Goal: Navigation & Orientation: Find specific page/section

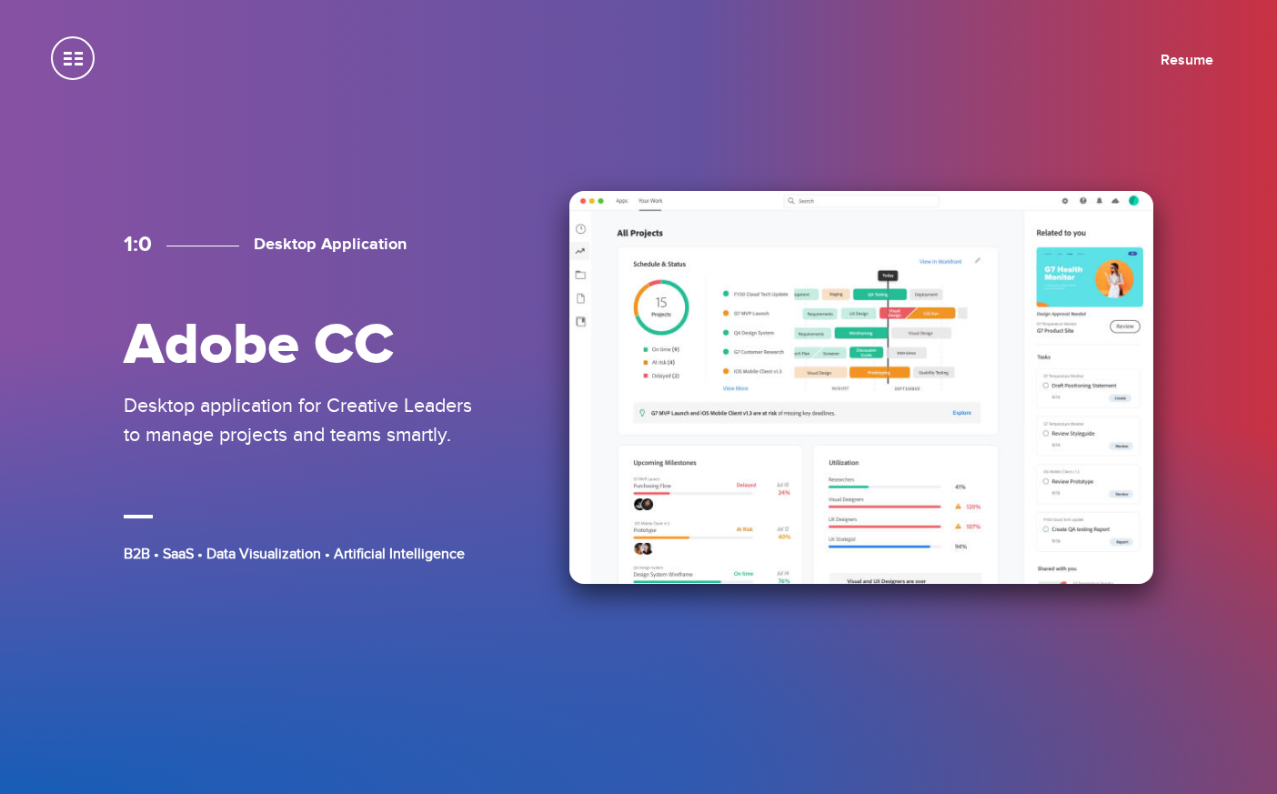
click at [777, 365] on img at bounding box center [861, 387] width 584 height 392
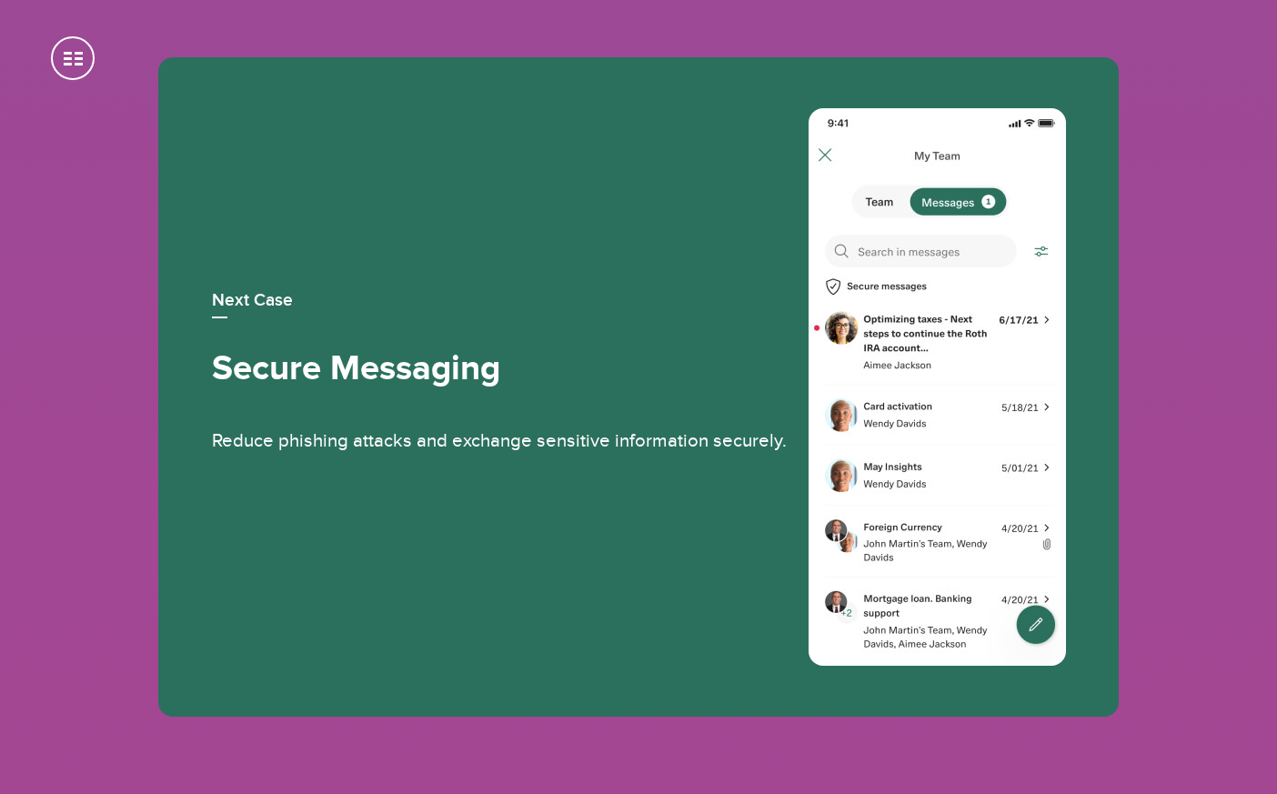
scroll to position [10158, 0]
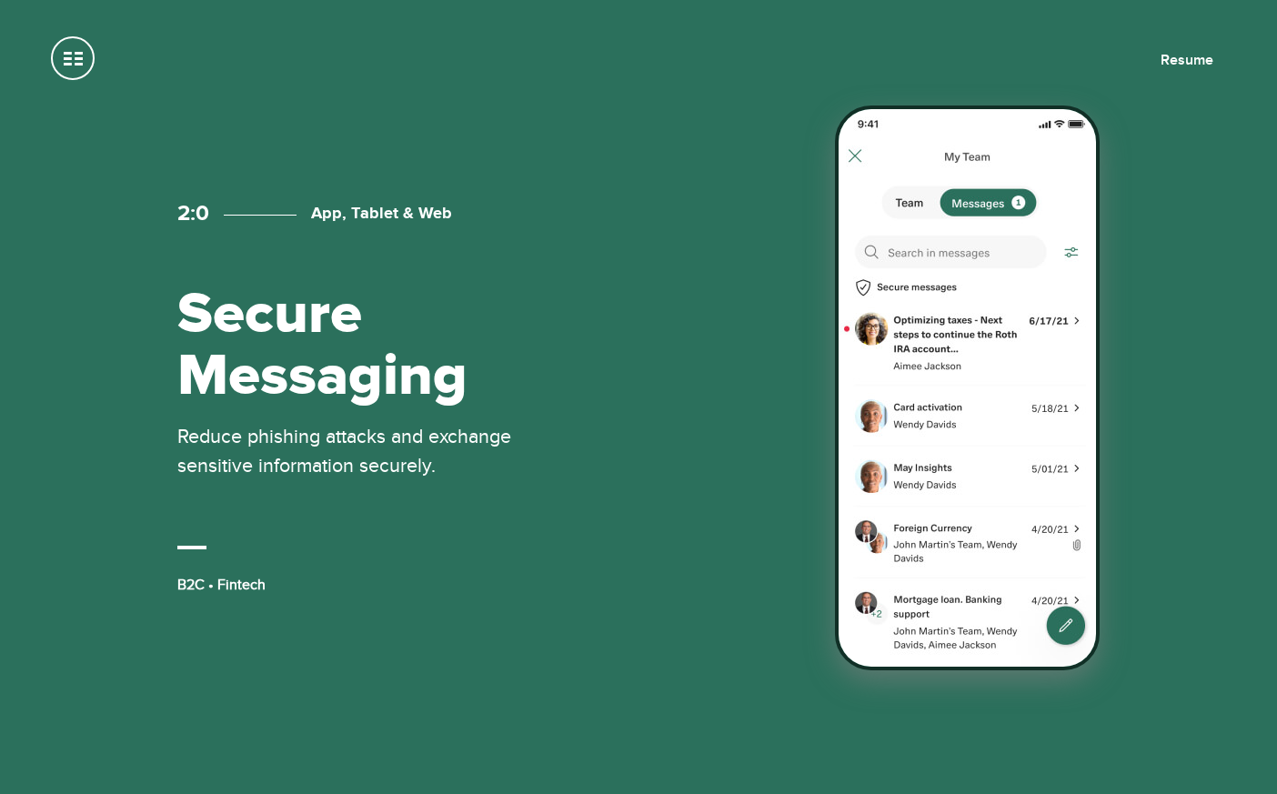
click at [541, 398] on div "2:0 App, Tablet & Web Secure Messaging Reduce phishing attacks and exchange sen…" at bounding box center [639, 397] width 1030 height 569
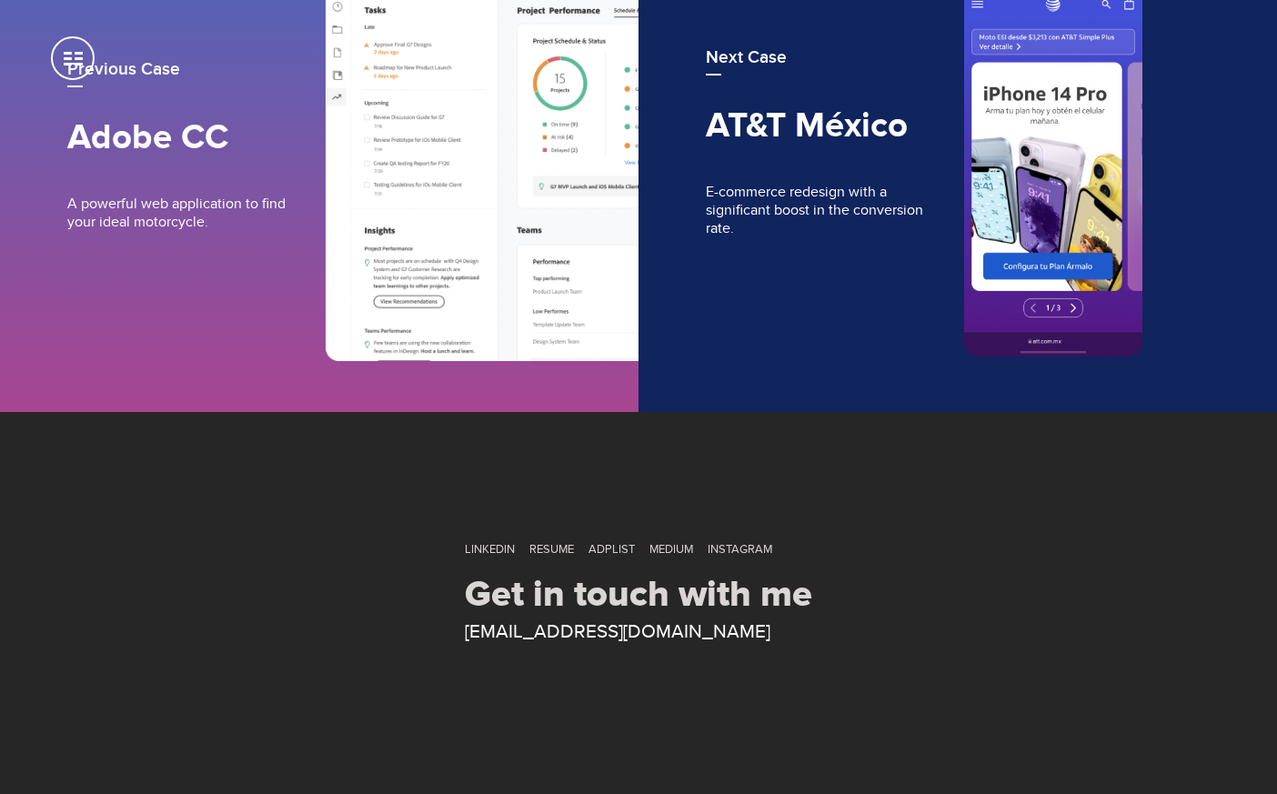
scroll to position [7950, 0]
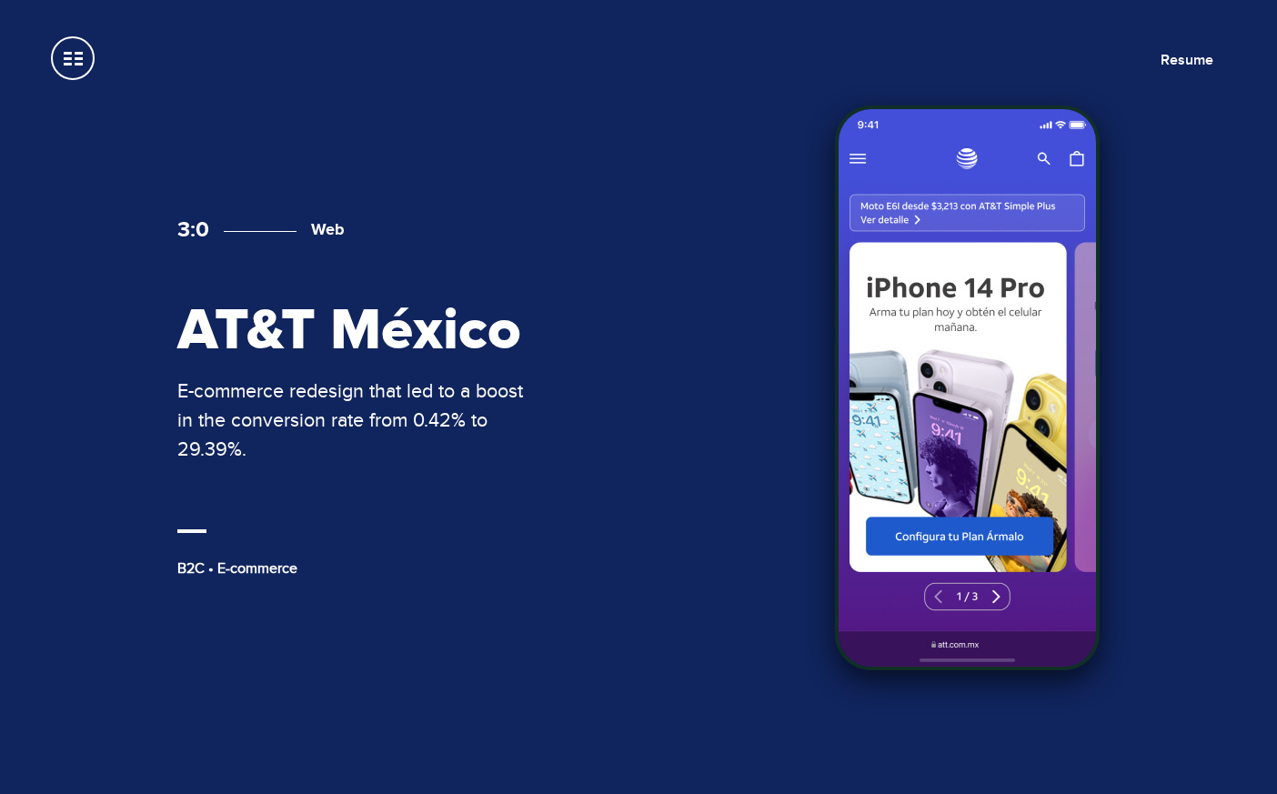
click at [592, 423] on div "3:0 Web AT&T México E-commerce redesign that led to a boost in the conversion r…" at bounding box center [639, 397] width 1030 height 569
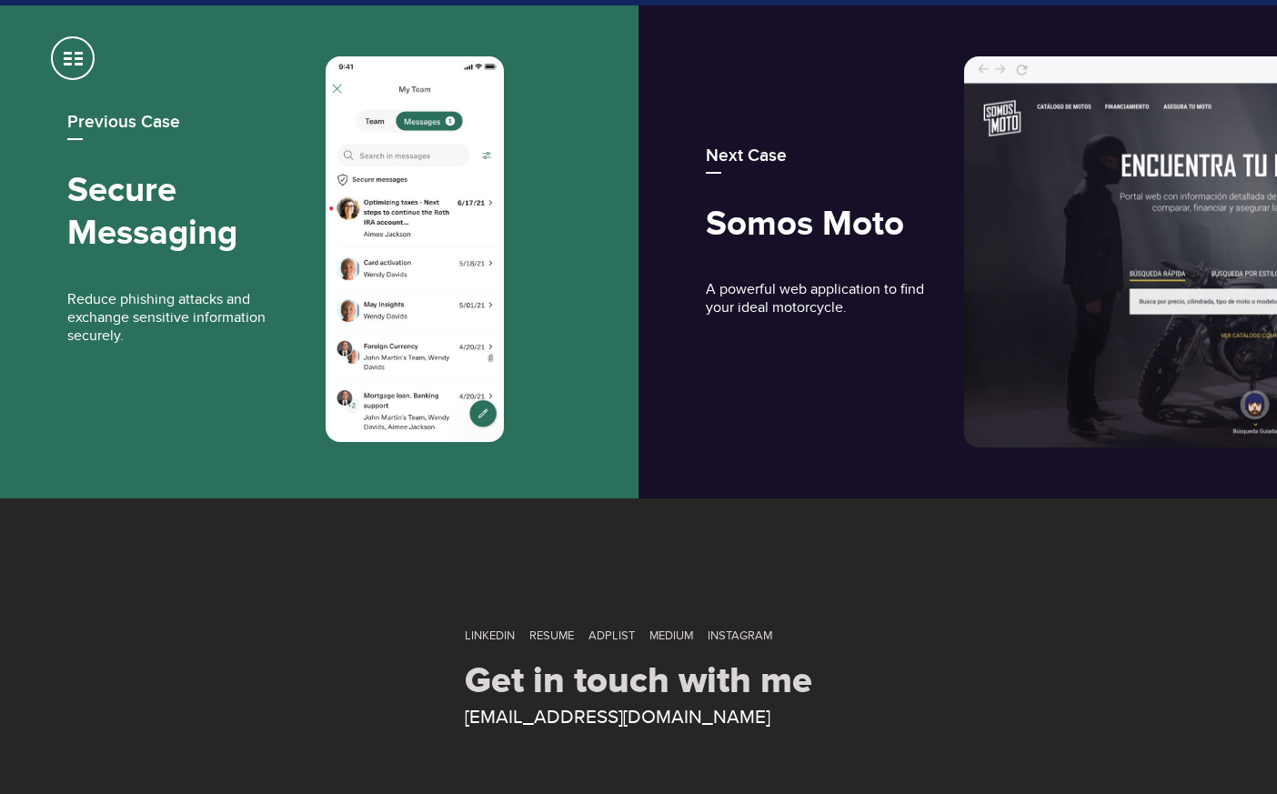
scroll to position [8949, 0]
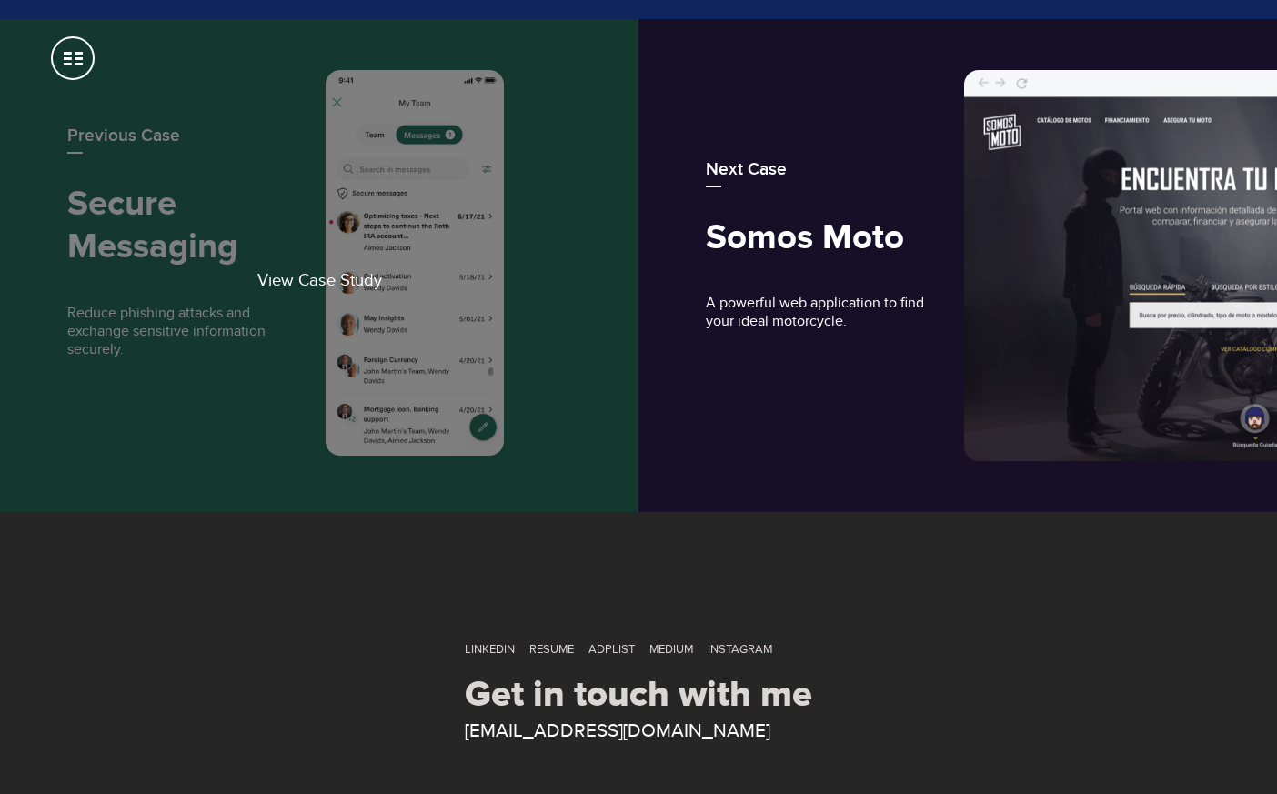
click at [482, 283] on link "View Case Study" at bounding box center [319, 265] width 639 height 493
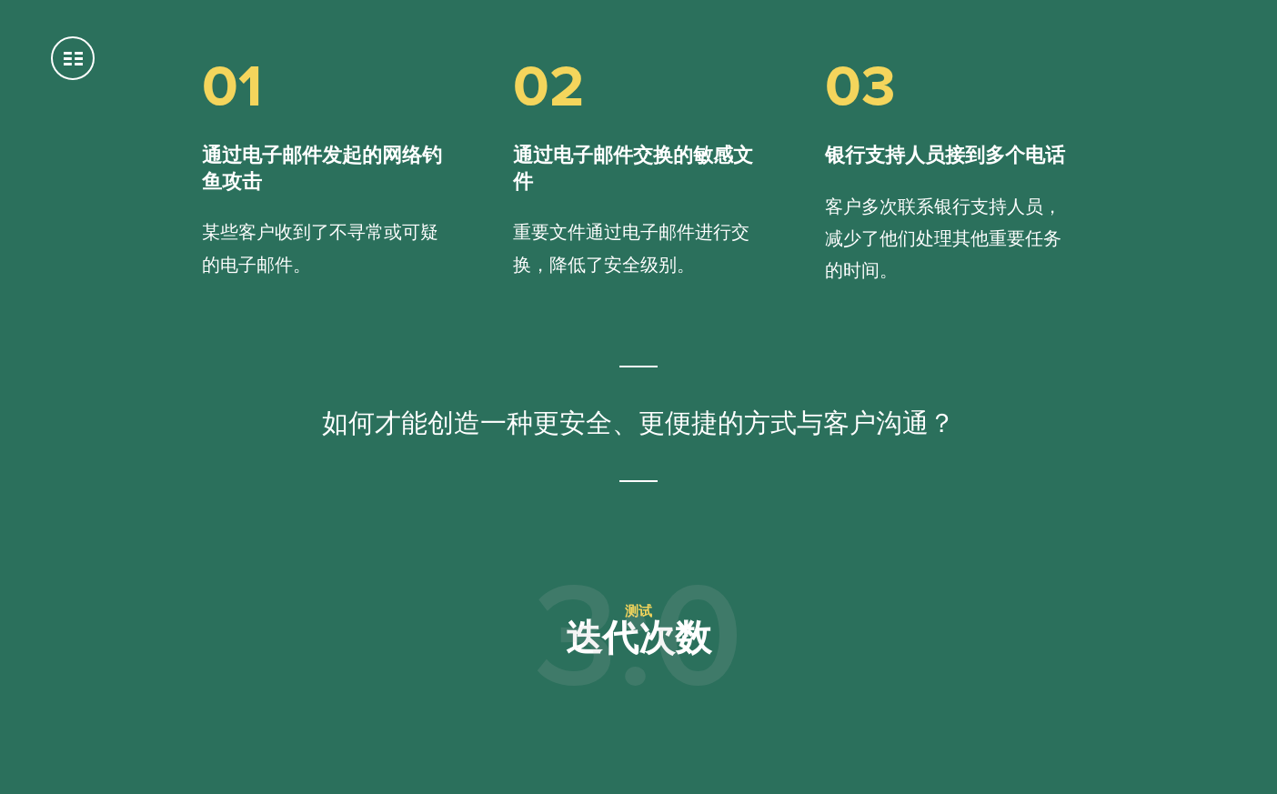
scroll to position [2033, 0]
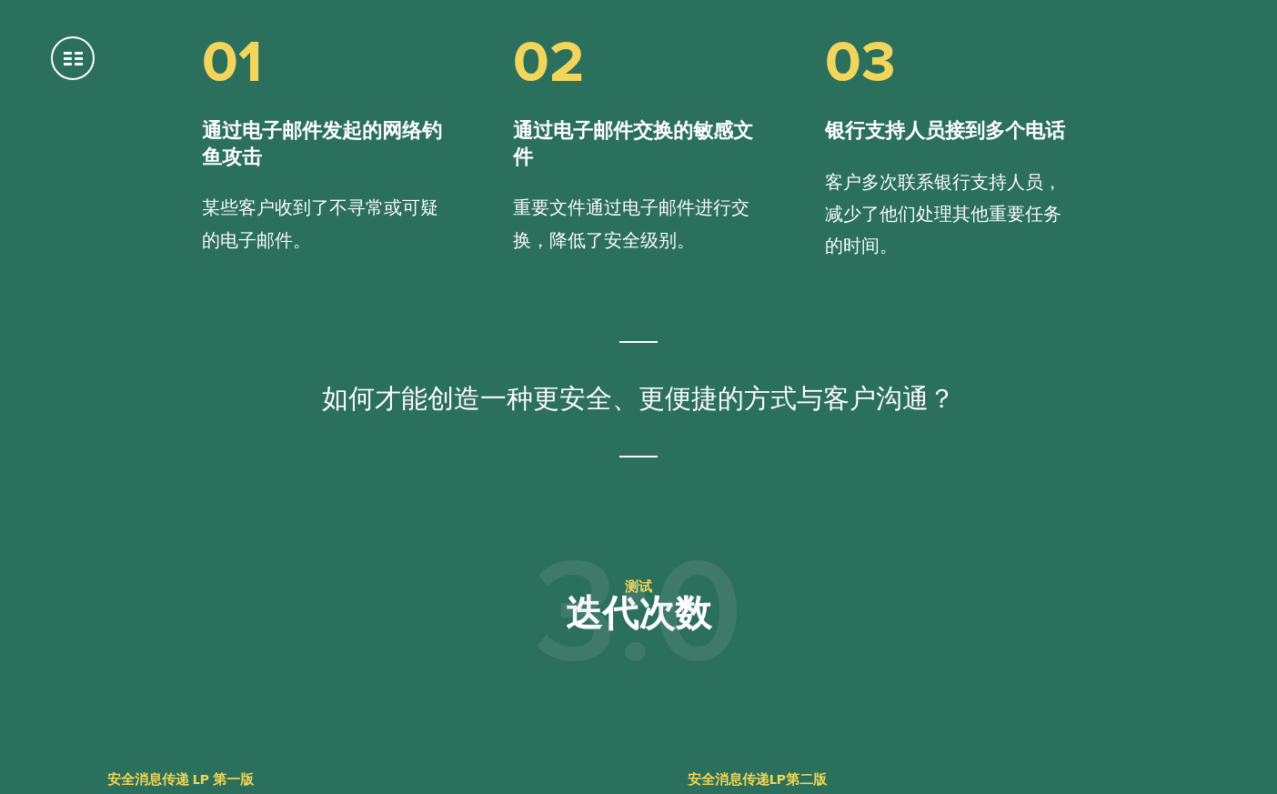
click at [359, 508] on div "2:0 网络攻击 洞察 银行业网络攻击明显增多。为应对这一问题，该银行致力于加强通信安全。 01 通过电子邮件发起的网络钓鱼攻击 某些客户收到了不寻常或可疑的…" at bounding box center [638, 84] width 961 height 960
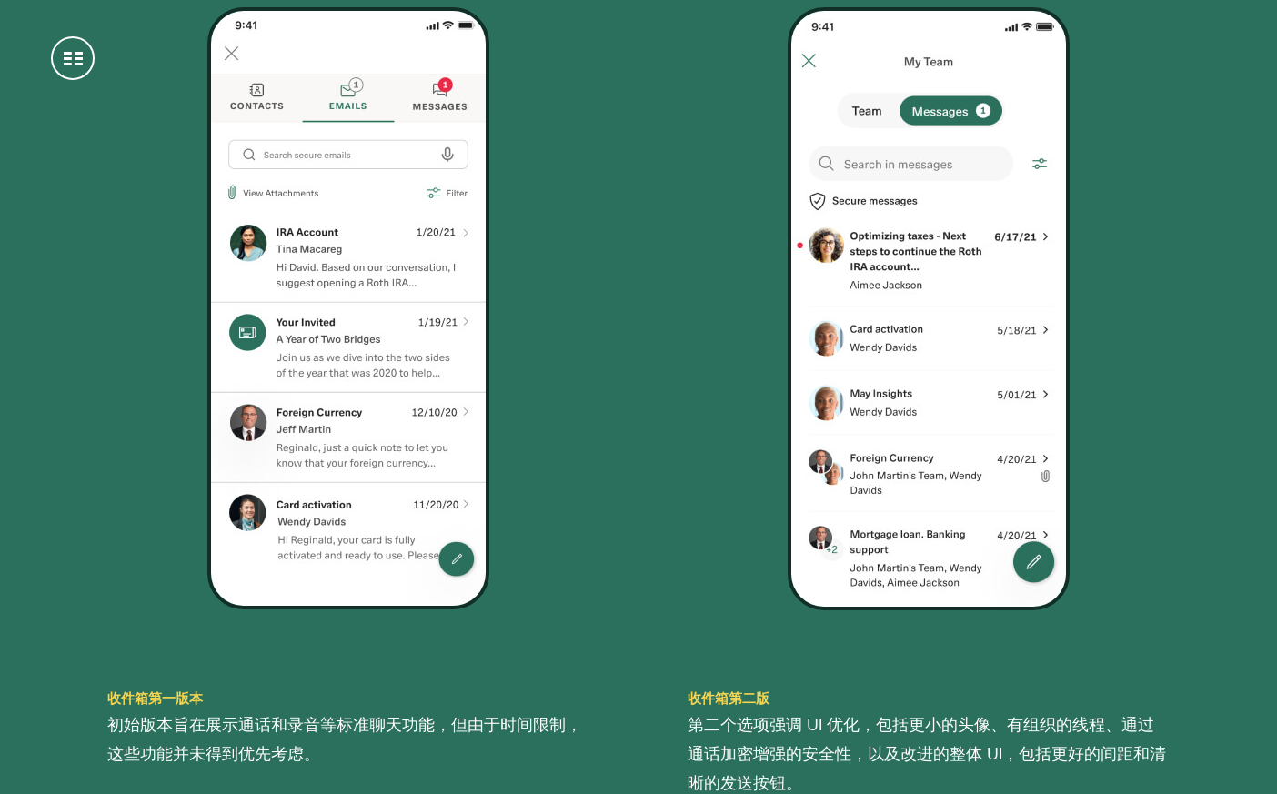
scroll to position [2949, 0]
